Goal: Information Seeking & Learning: Learn about a topic

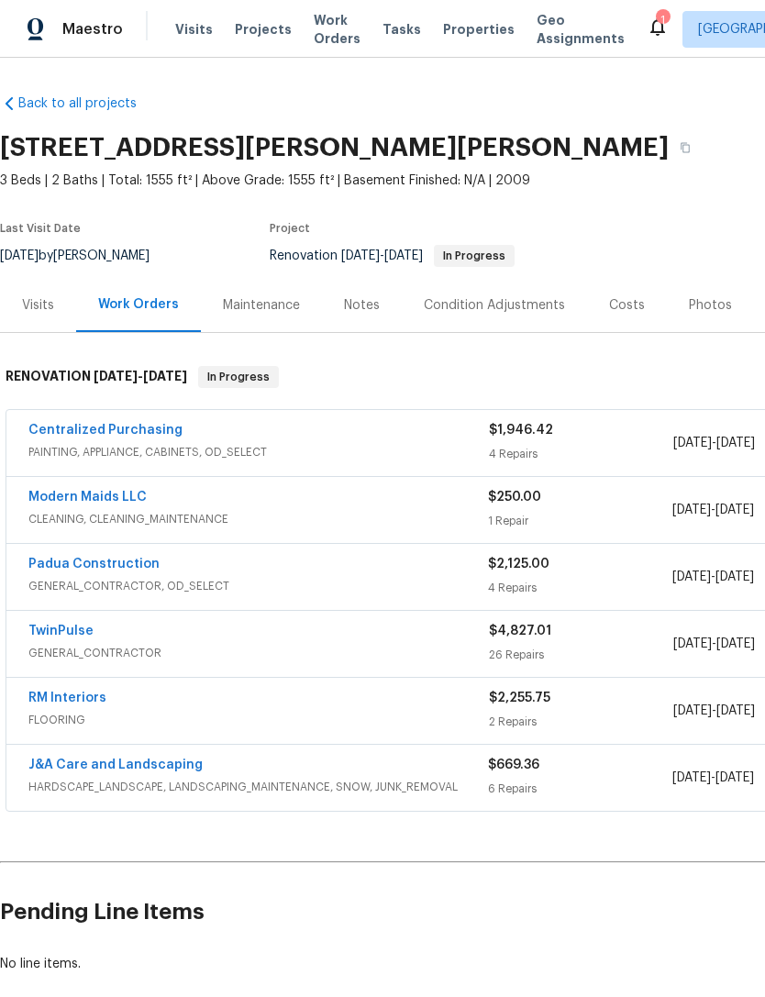
scroll to position [5, 0]
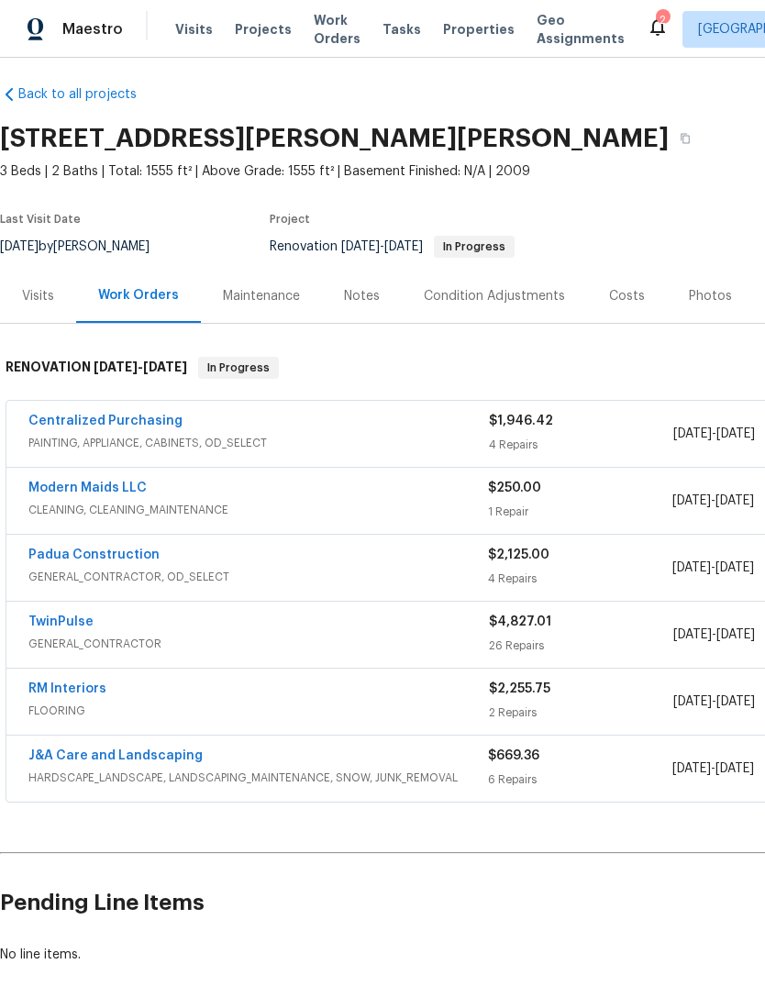
scroll to position [9, 0]
click at [145, 754] on link "J&A Care and Landscaping" at bounding box center [115, 755] width 174 height 13
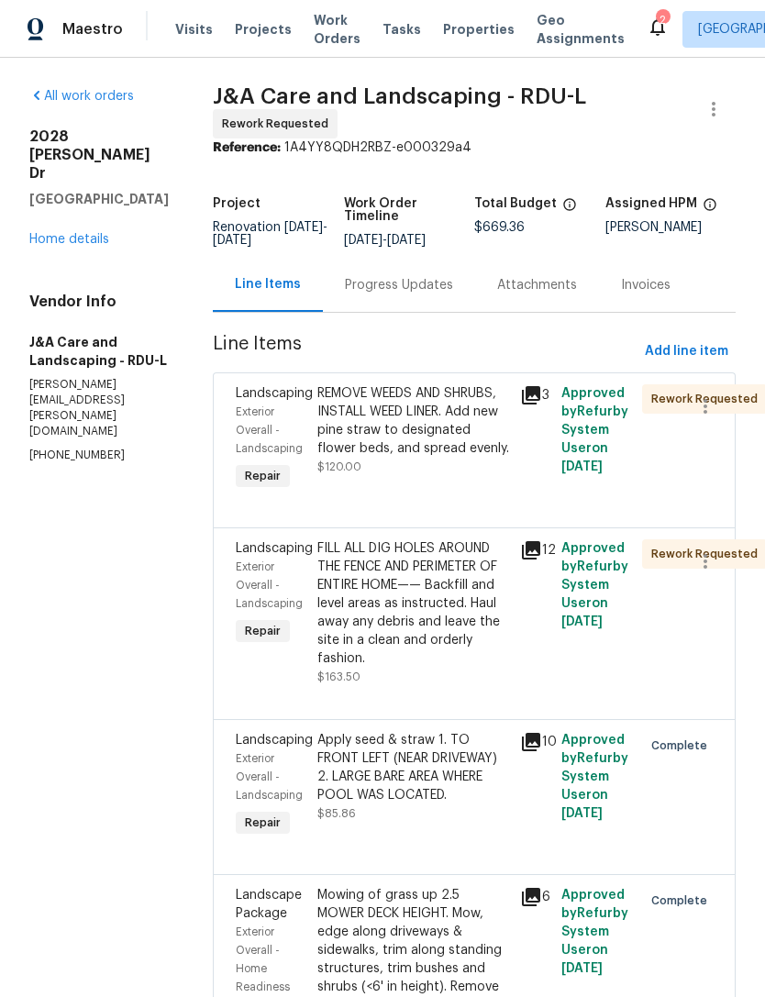
click at [455, 458] on div "REMOVE WEEDS AND SHRUBS, INSTALL WEED LINER. Add new pine straw to designated f…" at bounding box center [413, 420] width 193 height 73
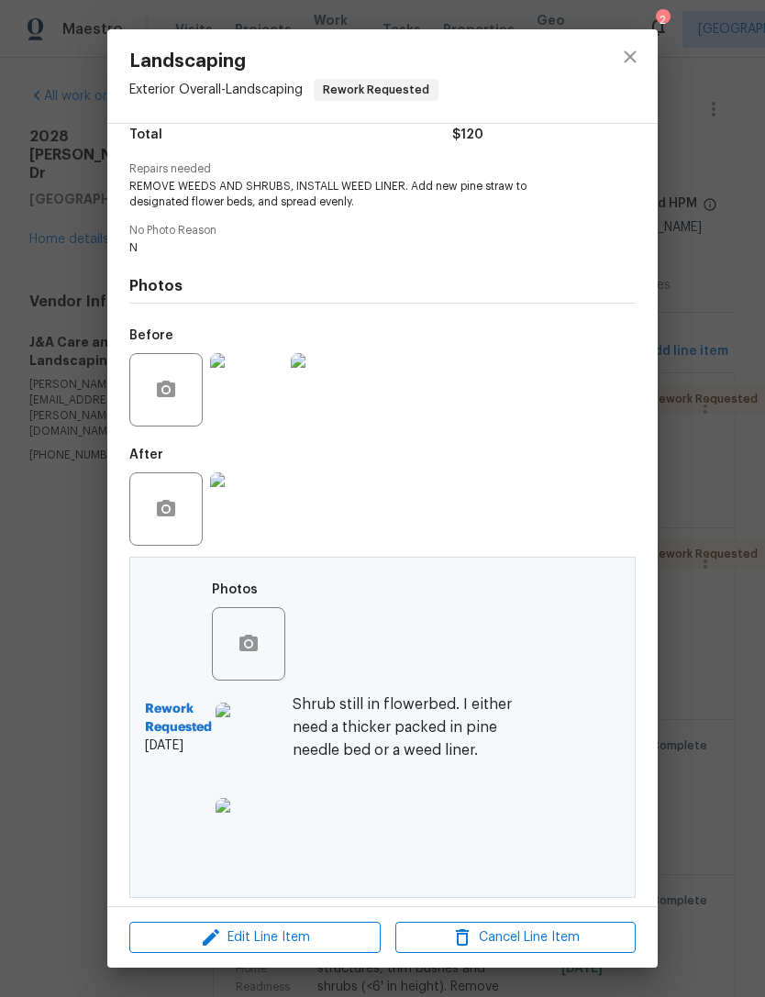
scroll to position [163, 0]
click at [244, 762] on img at bounding box center [251, 738] width 73 height 73
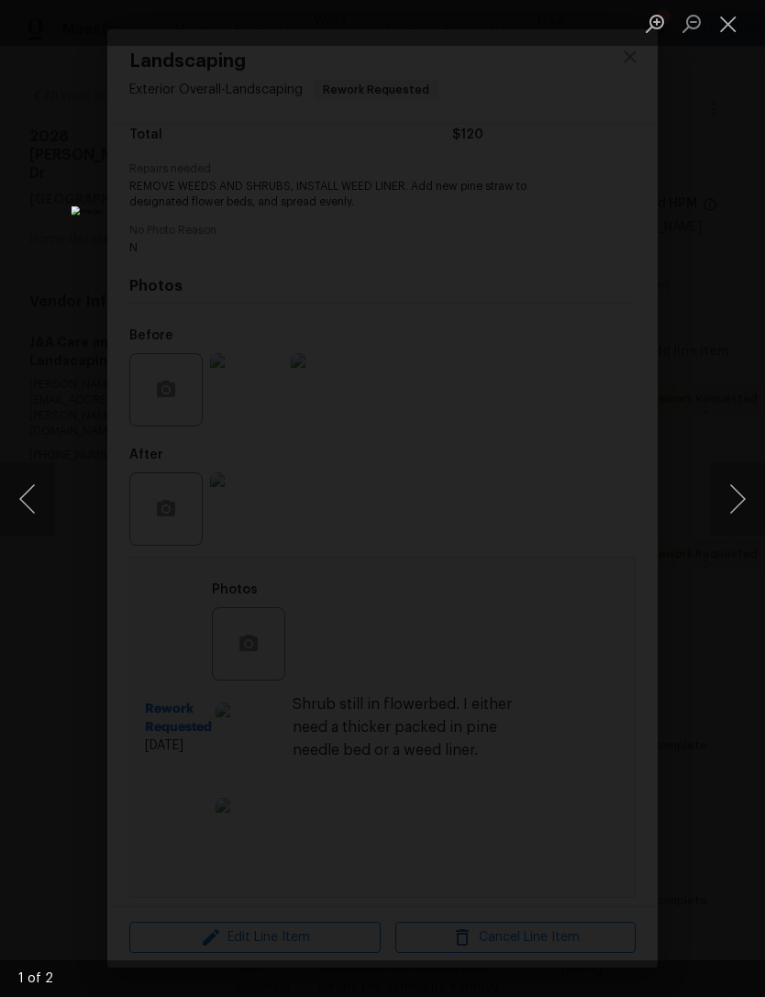
click at [727, 23] on button "Close lightbox" at bounding box center [728, 23] width 37 height 32
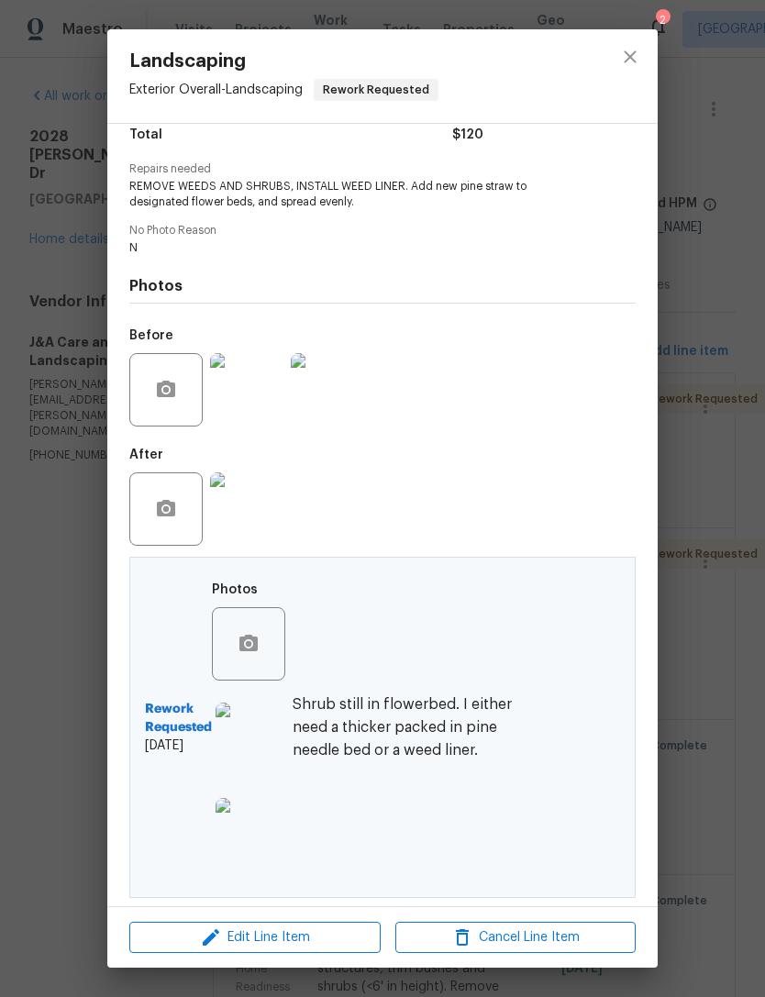
click at [264, 847] on img at bounding box center [251, 834] width 73 height 73
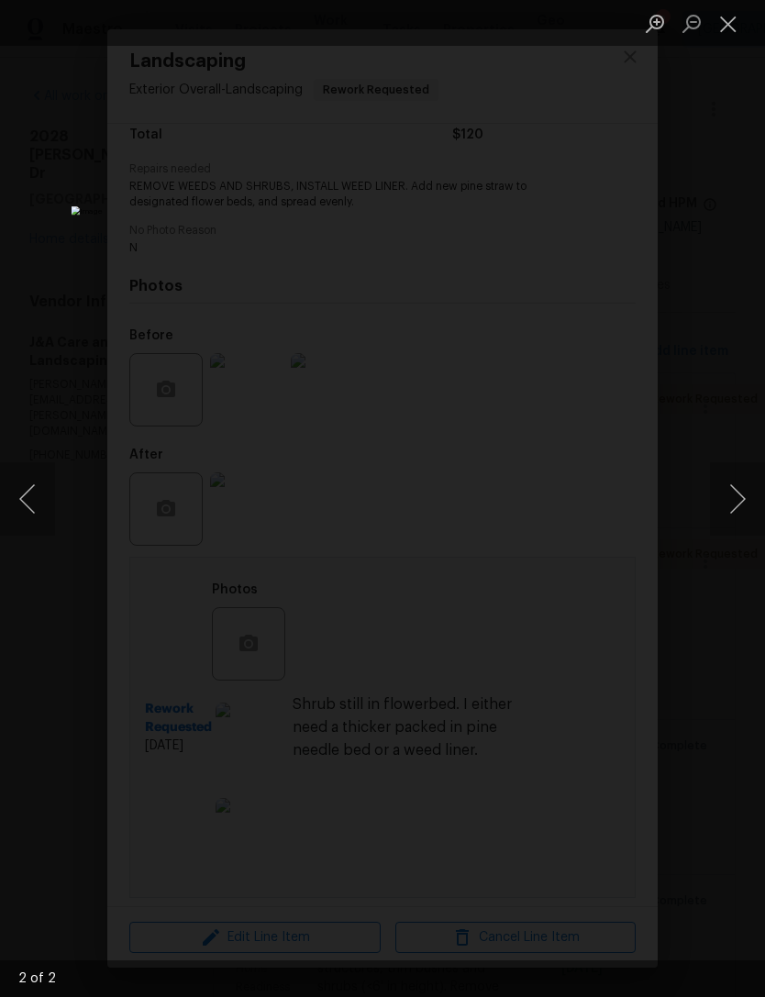
click at [734, 23] on button "Close lightbox" at bounding box center [728, 23] width 37 height 32
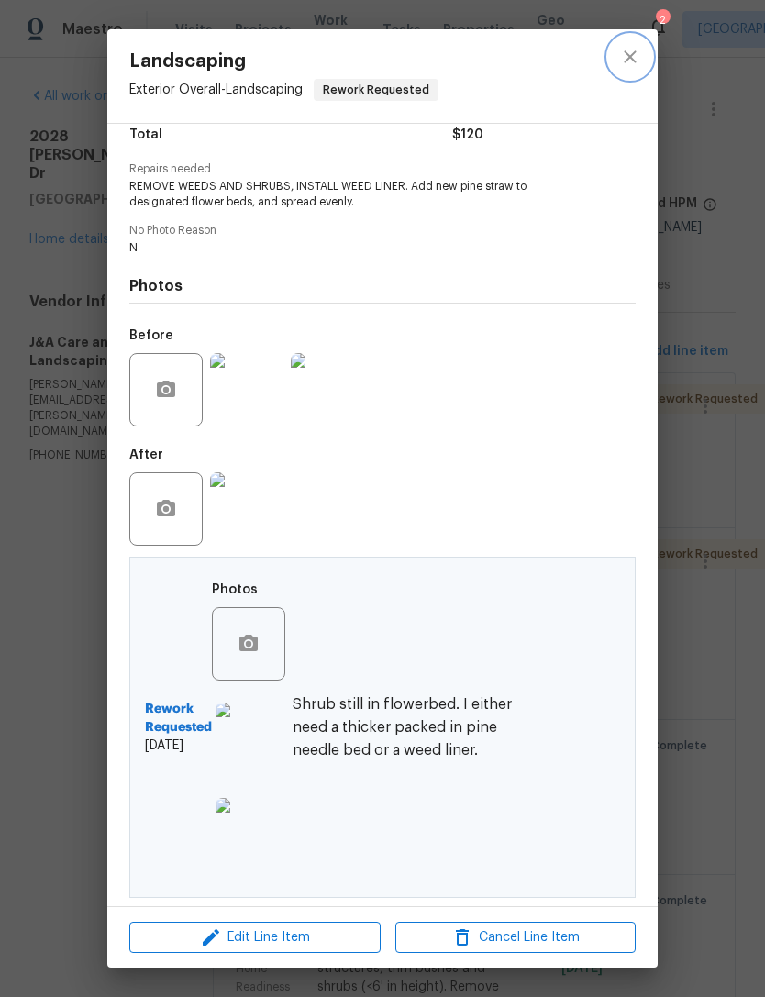
click at [633, 59] on icon "close" at bounding box center [629, 56] width 12 height 12
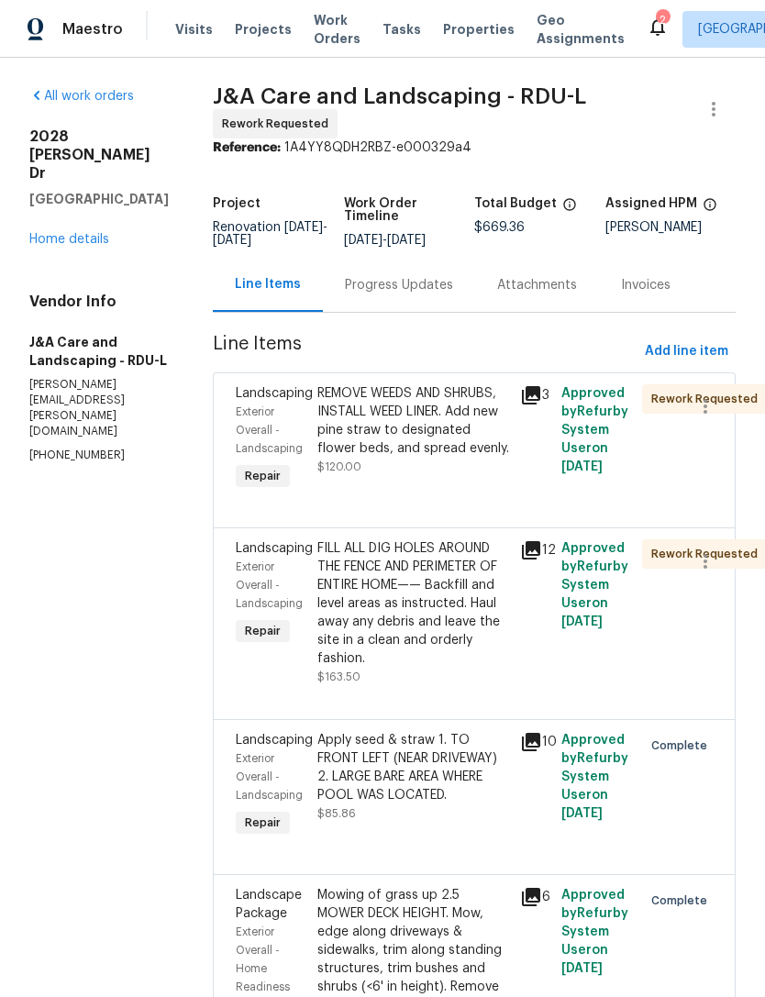
click at [452, 655] on div "FILL ALL DIG HOLES AROUND THE FENCE AND PERIMETER OF ENTIRE HOME—— Backfill and…" at bounding box center [413, 603] width 193 height 128
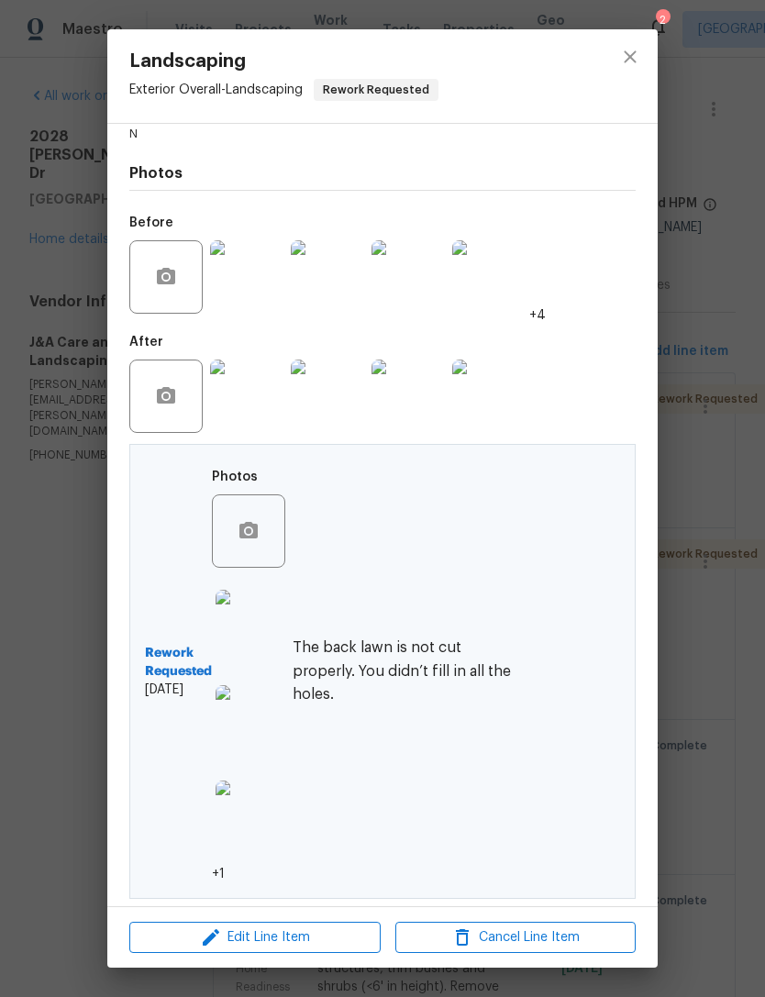
scroll to position [291, 0]
click at [255, 634] on img at bounding box center [251, 626] width 73 height 73
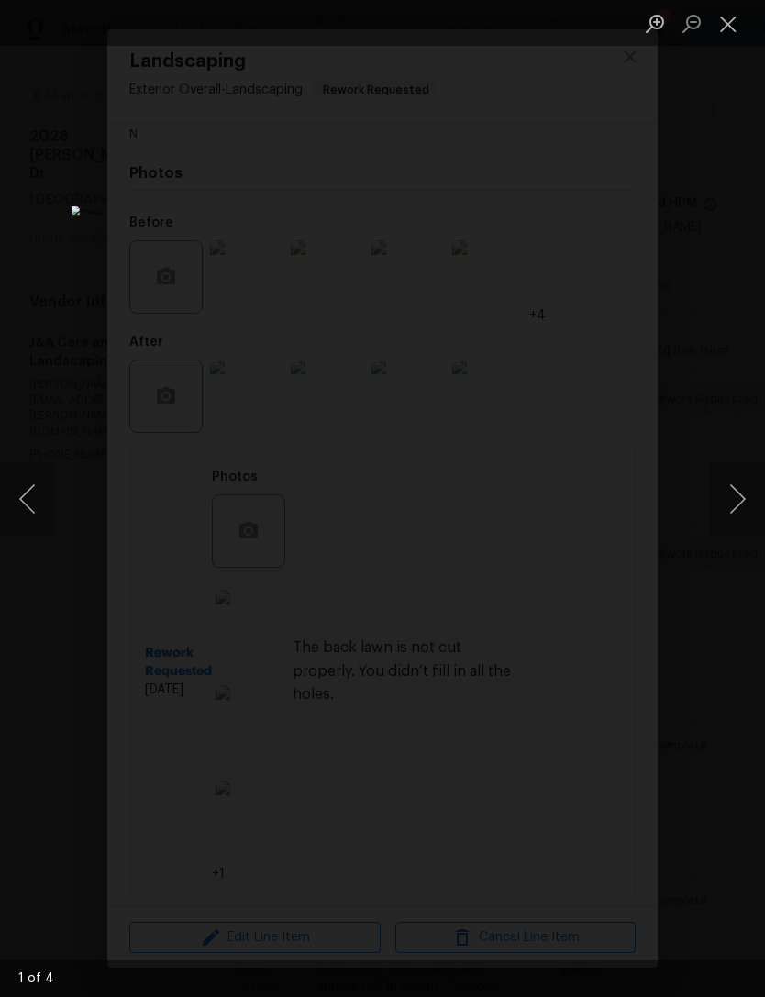
click at [742, 28] on button "Close lightbox" at bounding box center [728, 23] width 37 height 32
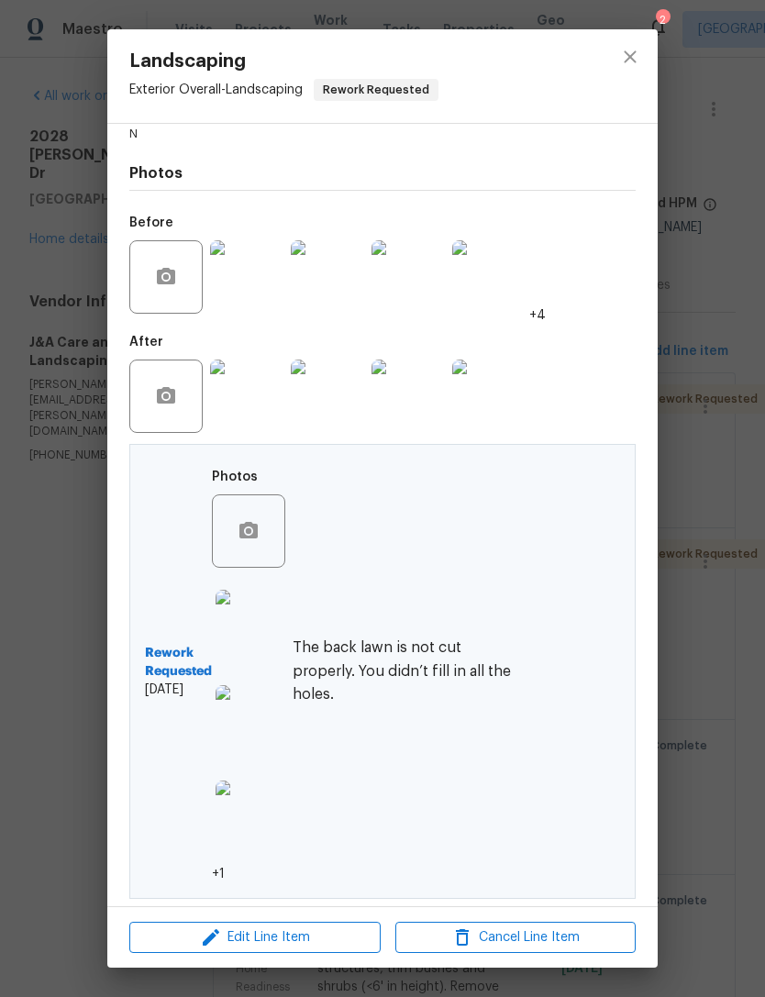
click at [260, 737] on img at bounding box center [251, 721] width 73 height 73
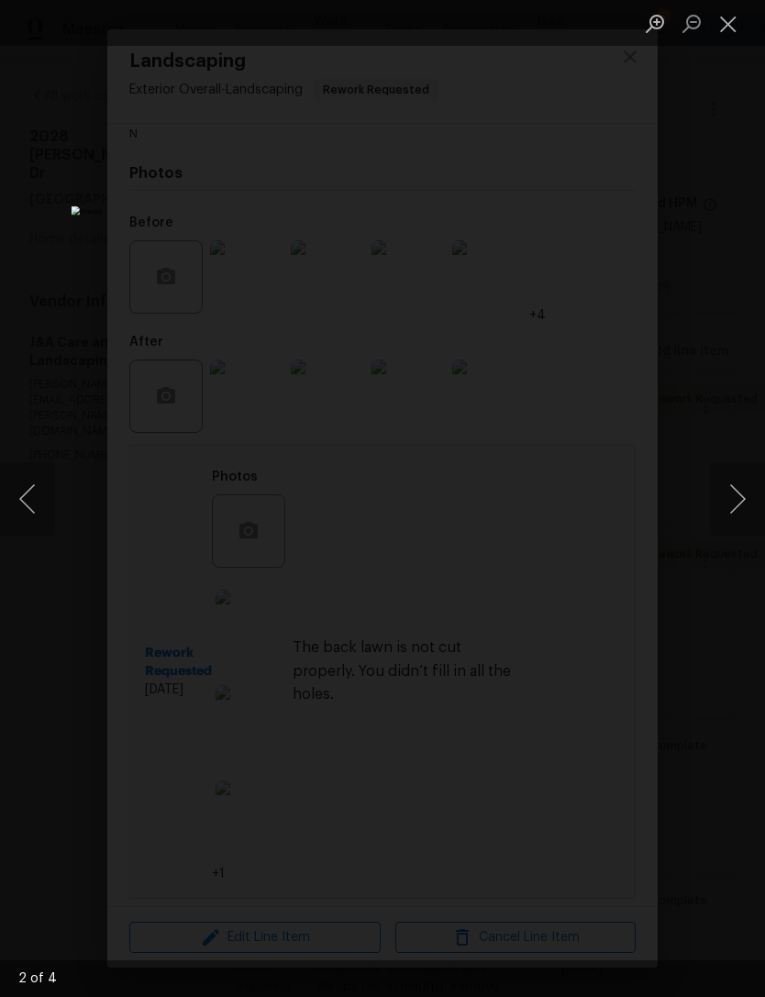
click at [730, 22] on button "Close lightbox" at bounding box center [728, 23] width 37 height 32
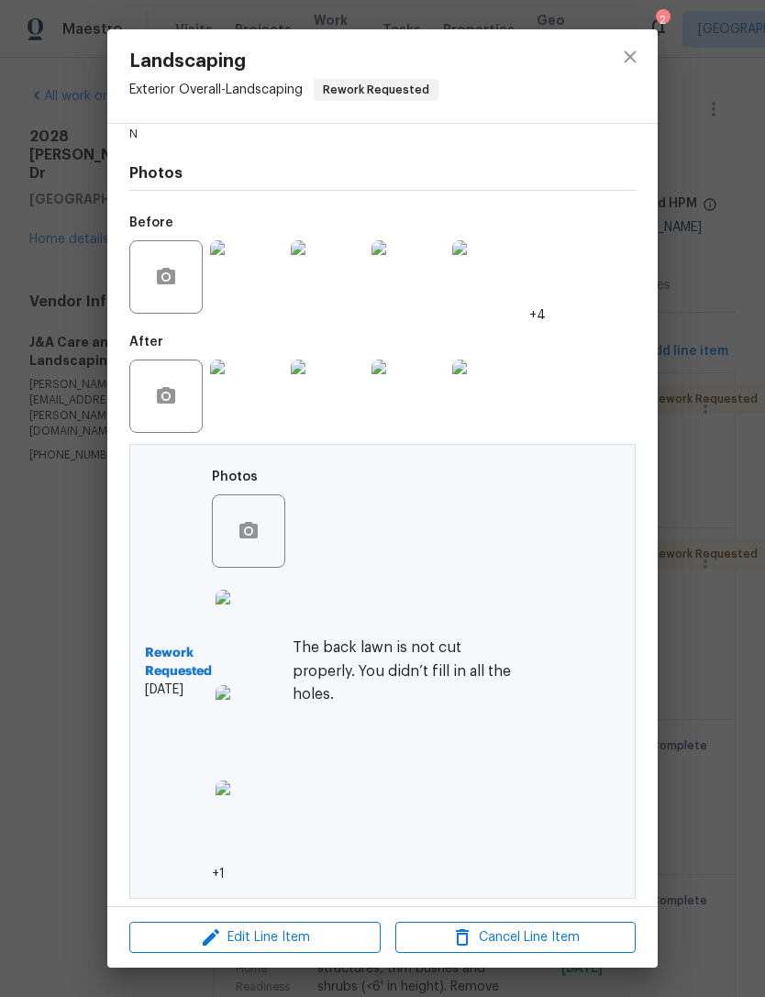
click at [263, 823] on img at bounding box center [251, 816] width 73 height 73
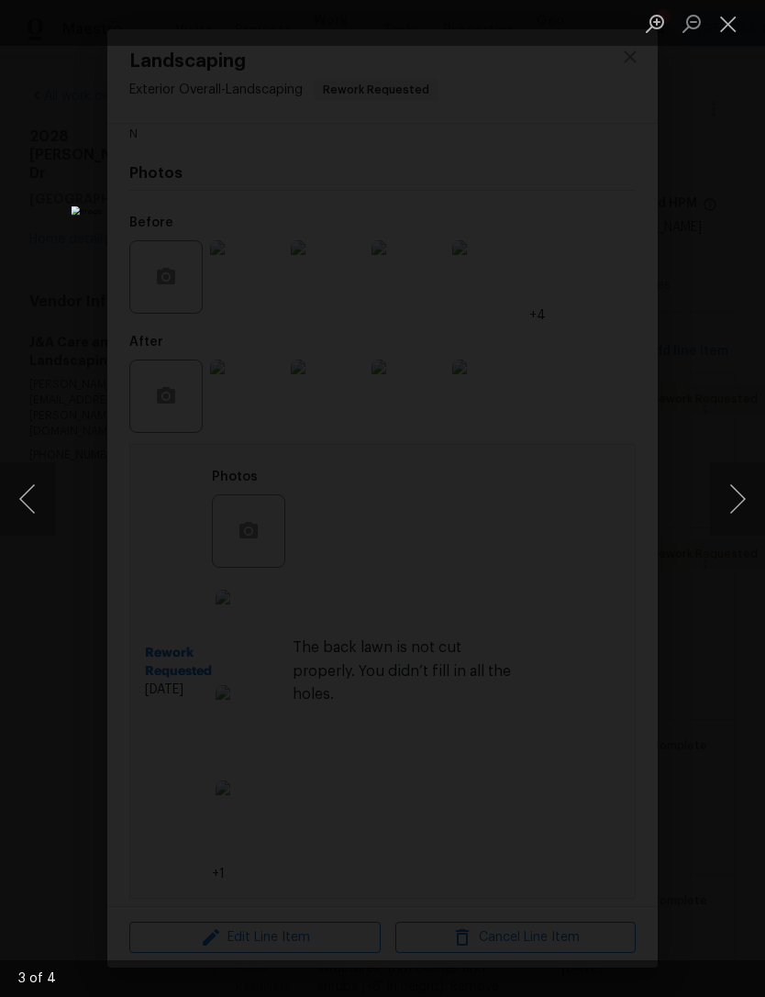
click at [736, 20] on button "Close lightbox" at bounding box center [728, 23] width 37 height 32
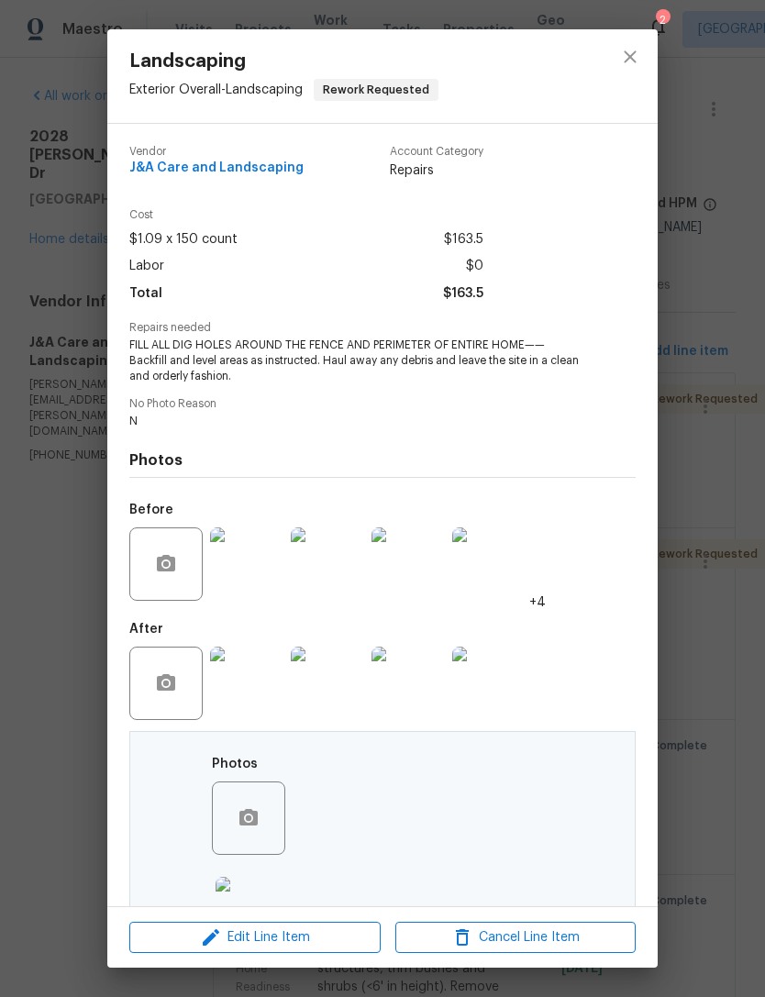
scroll to position [0, 0]
click at [634, 64] on icon "close" at bounding box center [630, 57] width 22 height 22
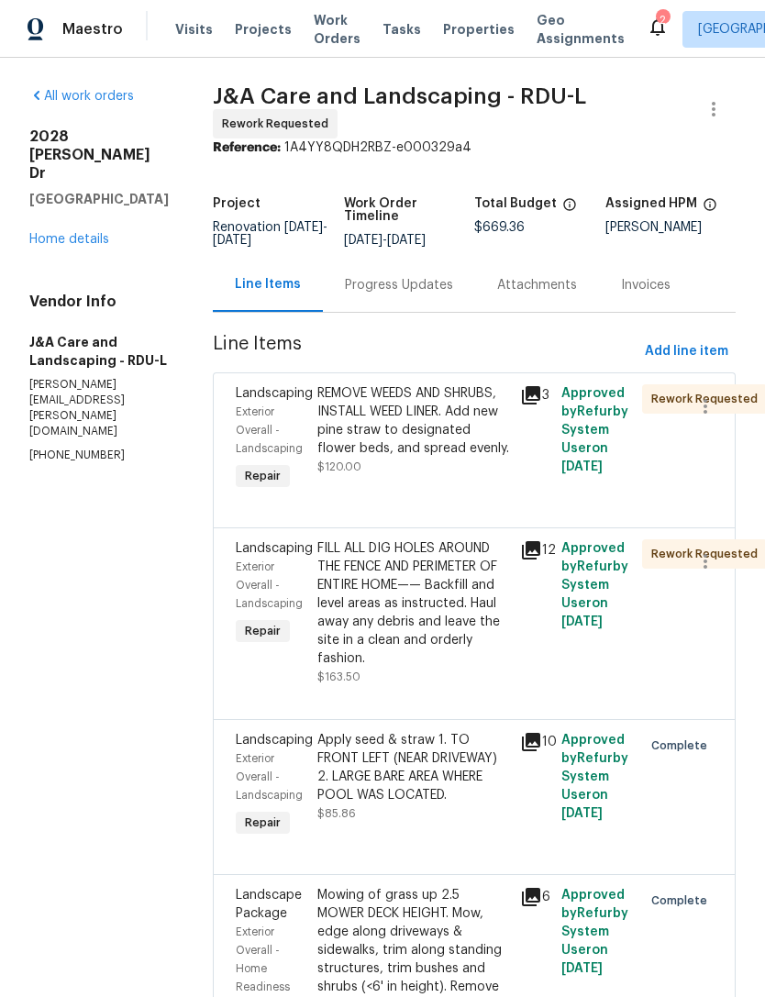
click at [61, 233] on link "Home details" at bounding box center [69, 239] width 80 height 13
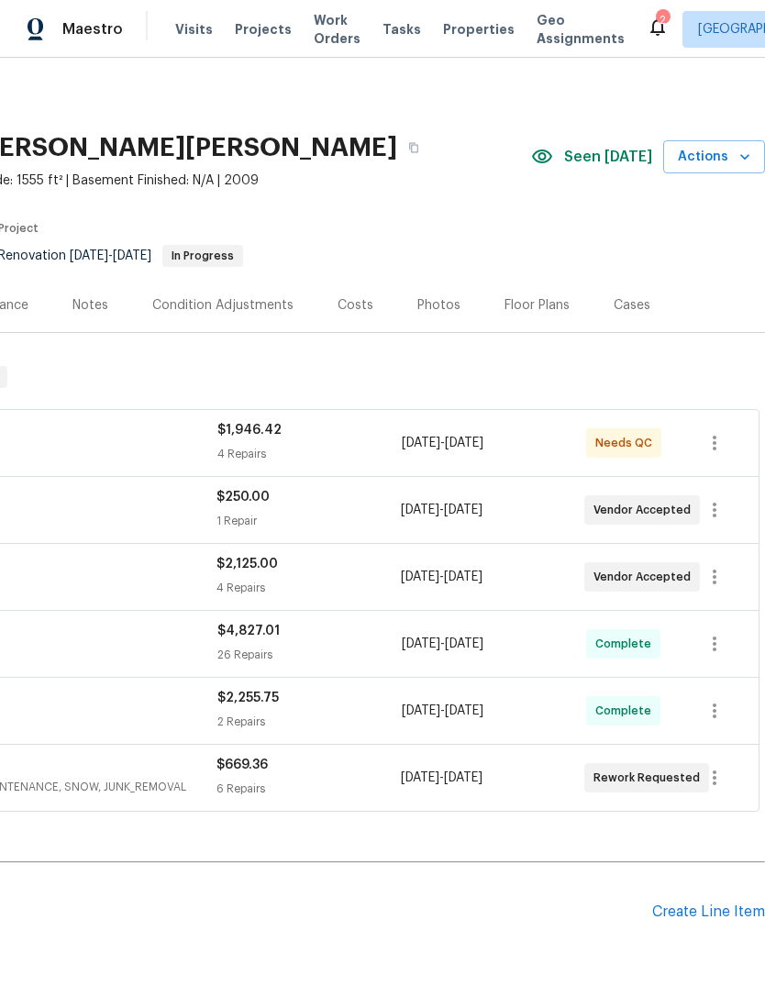
scroll to position [0, 271]
